Goal: Check status: Check status

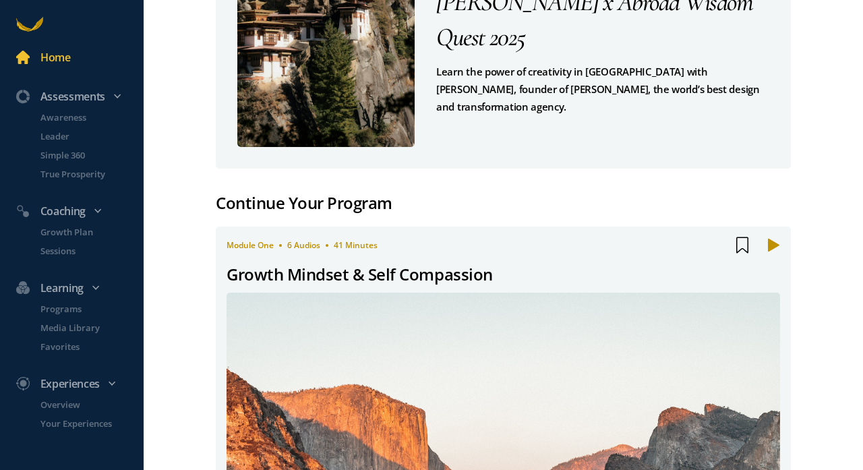
scroll to position [78, 0]
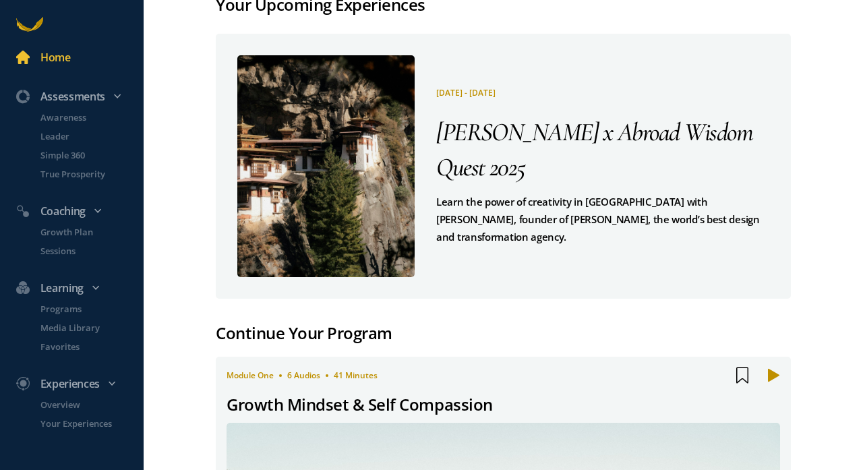
click at [543, 146] on span "[PERSON_NAME] x Abroad Wisdom Quest 2025" at bounding box center [594, 150] width 316 height 66
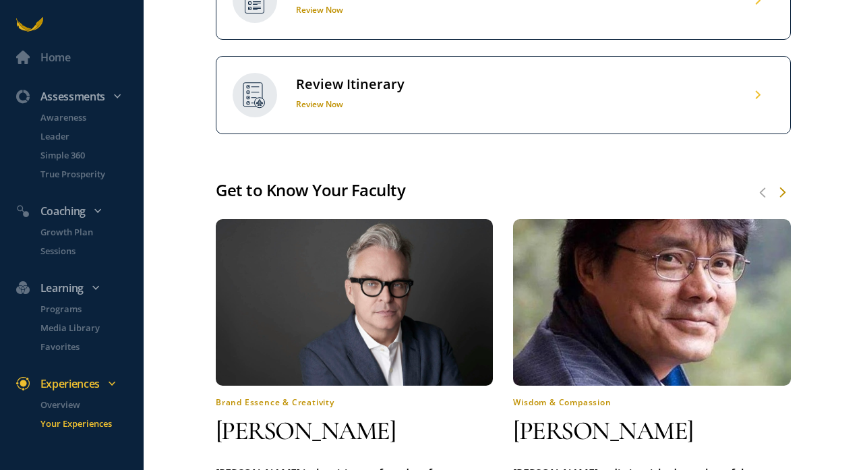
scroll to position [788, 0]
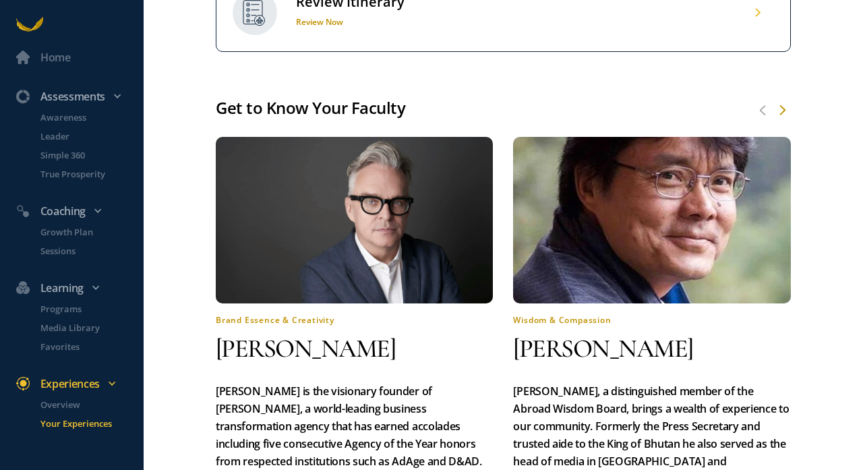
click at [390, 11] on div "Review Itinerary" at bounding box center [350, 2] width 109 height 18
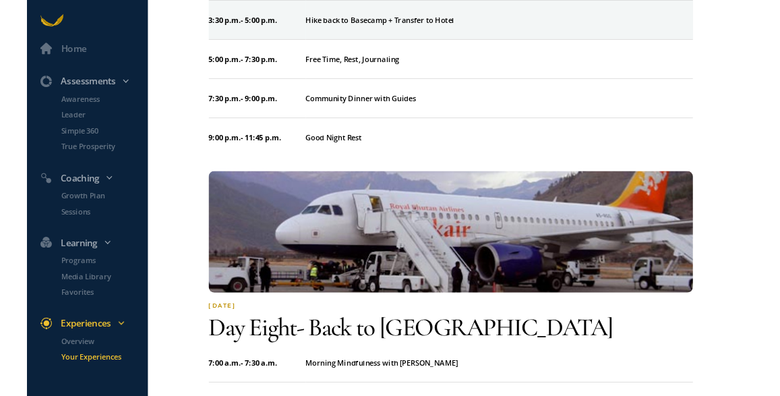
scroll to position [4700, 0]
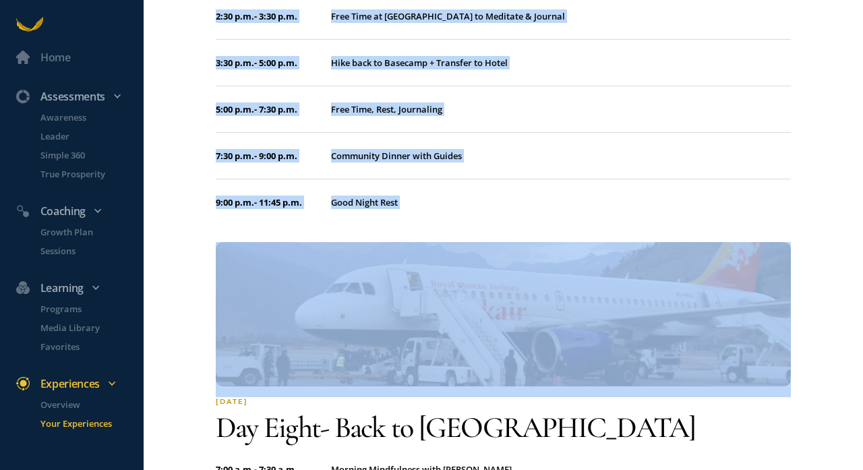
drag, startPoint x: 225, startPoint y: 124, endPoint x: 608, endPoint y: 202, distance: 391.5
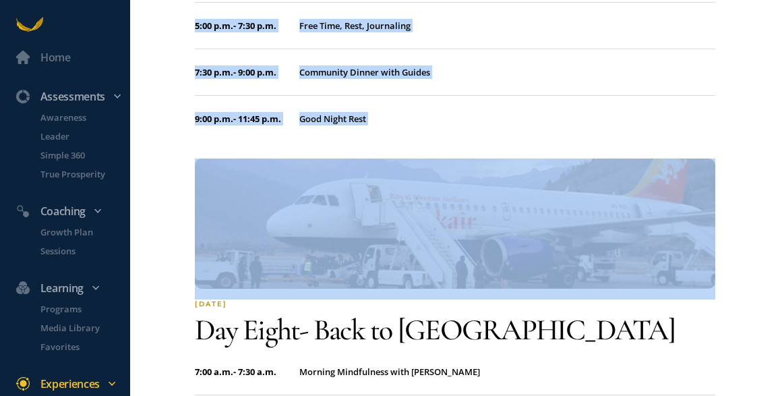
copy div "Day two - [GEOGRAPHIC_DATA] to [GEOGRAPHIC_DATA] 2:15 a.m. - 2:30 a.m. Grab and…"
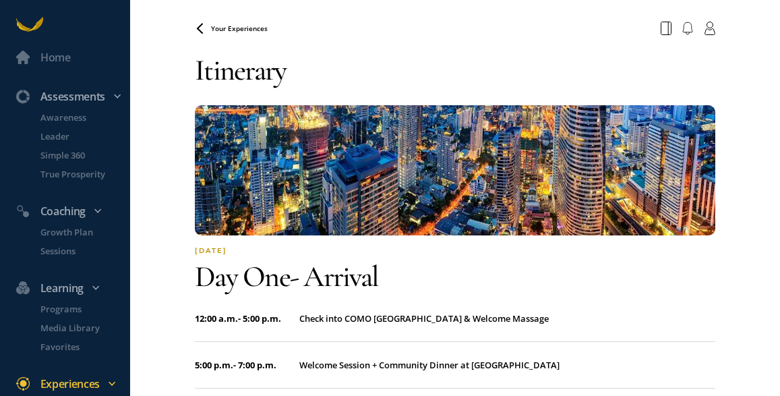
scroll to position [0, 0]
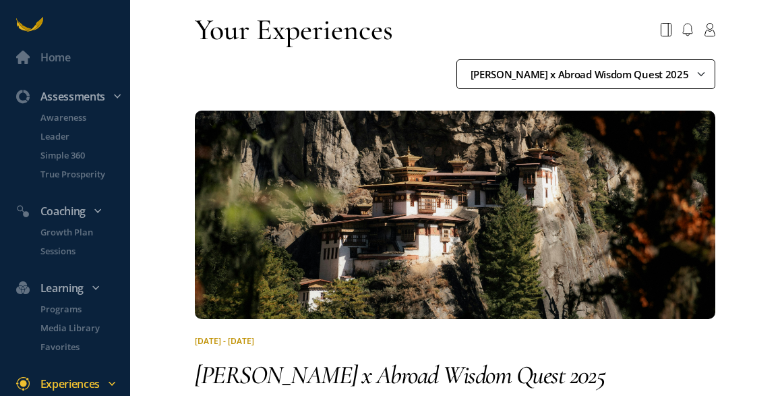
select select "68b04ca256227361f3cfb6dd"
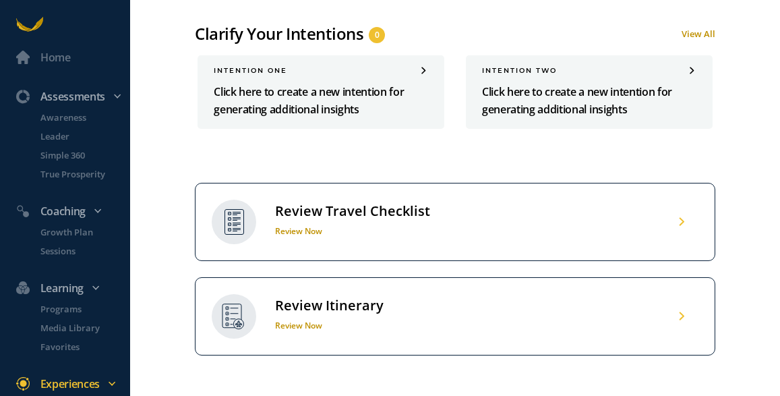
scroll to position [670, 0]
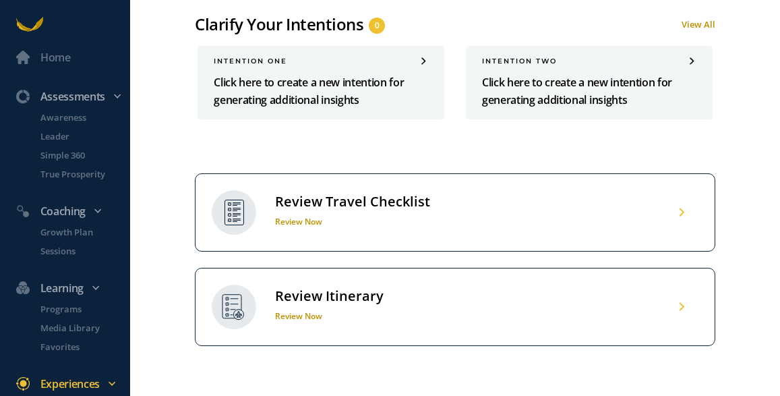
click at [359, 302] on div "Review Itinerary" at bounding box center [329, 296] width 109 height 18
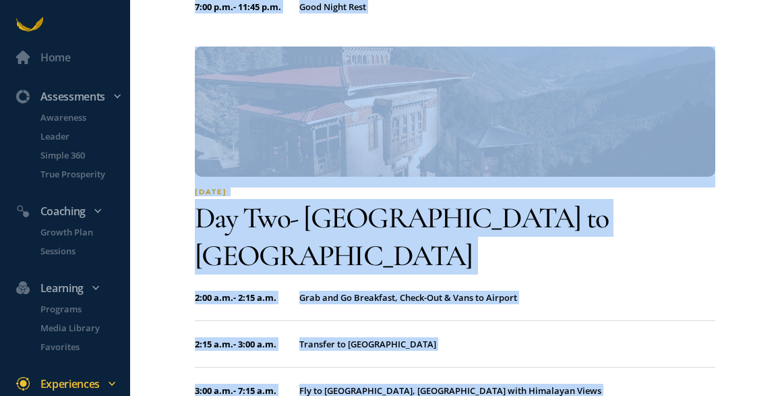
scroll to position [508, 0]
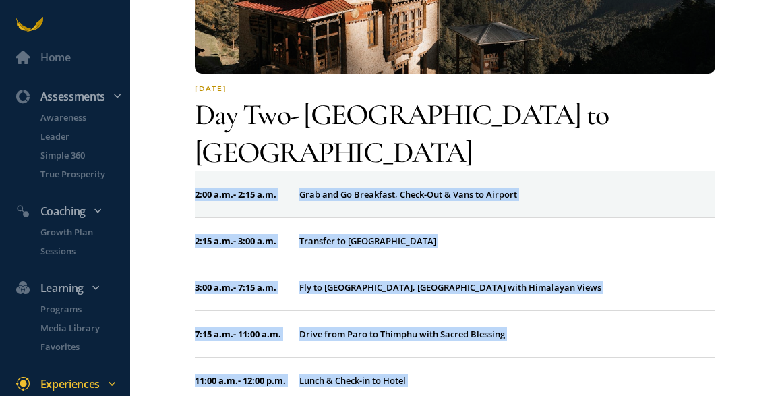
drag, startPoint x: 383, startPoint y: 228, endPoint x: 197, endPoint y: 151, distance: 201.4
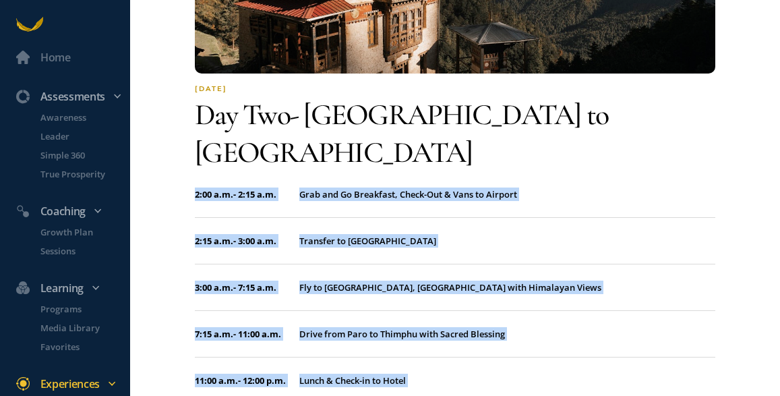
copy div "2:00 a.m. - 2:15 a.m. Grab and Go Breakfast, Check-Out & Vans to Airport 2:15 a…"
